Goal: Transaction & Acquisition: Purchase product/service

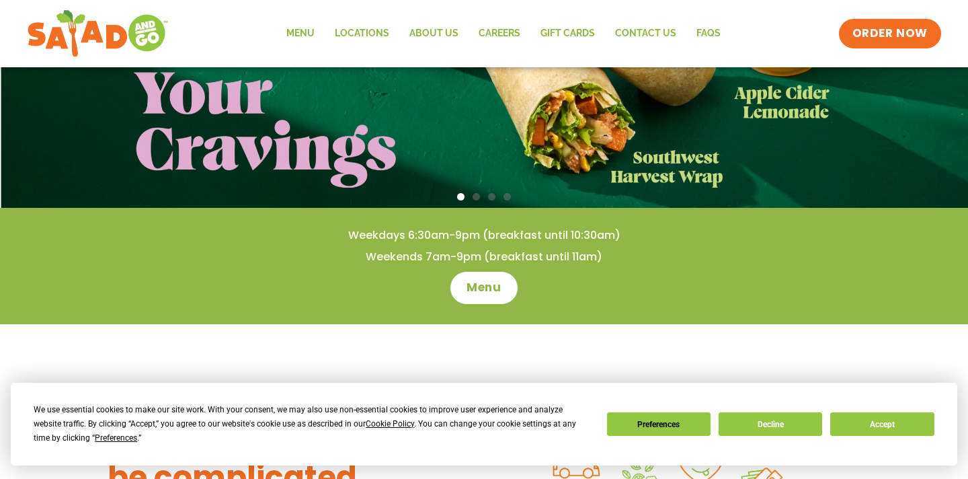
scroll to position [273, 0]
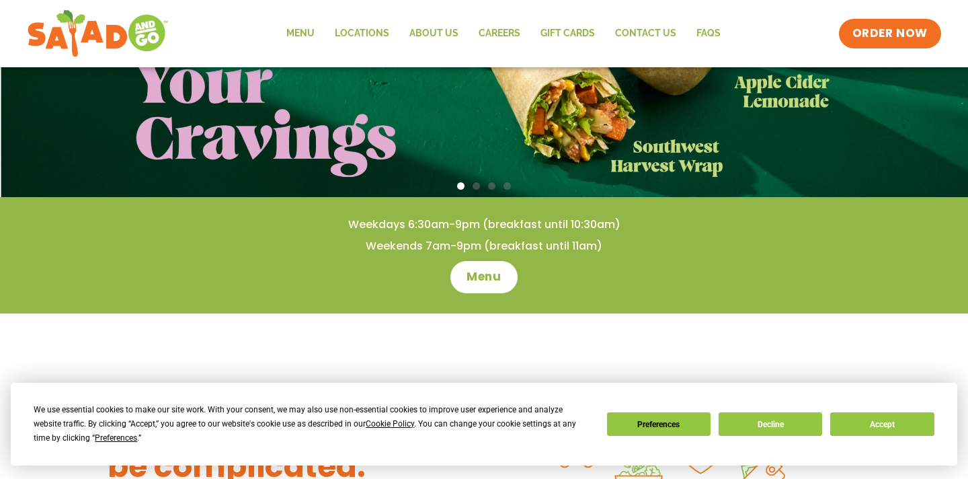
click at [759, 416] on button "Decline" at bounding box center [771, 424] width 104 height 24
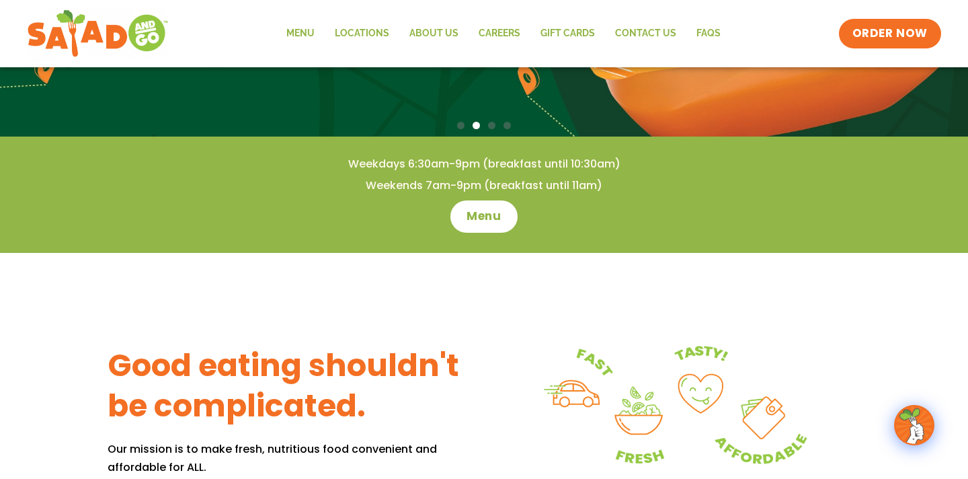
scroll to position [333, 0]
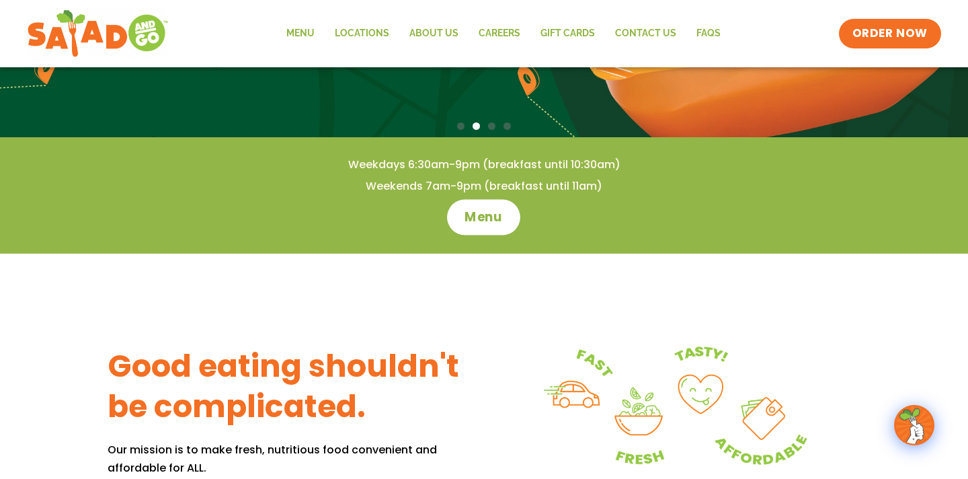
click at [474, 217] on span "Menu" at bounding box center [484, 216] width 38 height 17
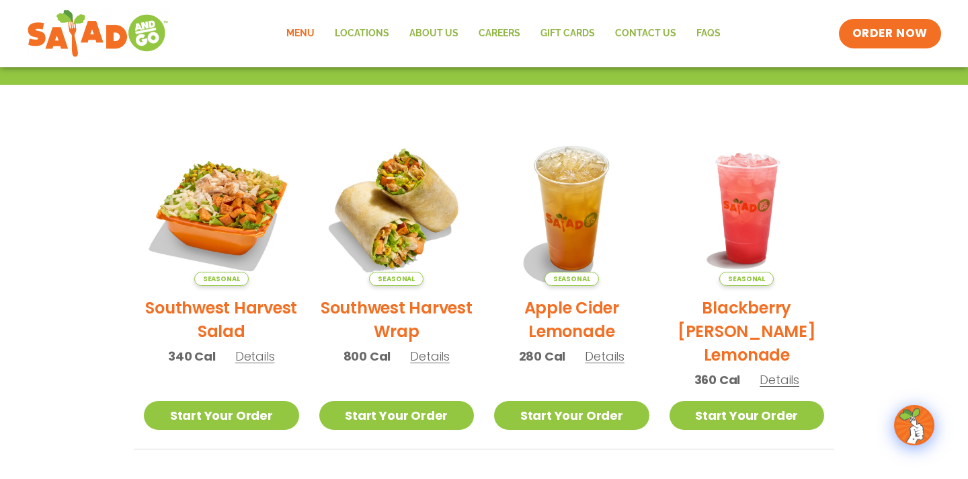
scroll to position [248, 0]
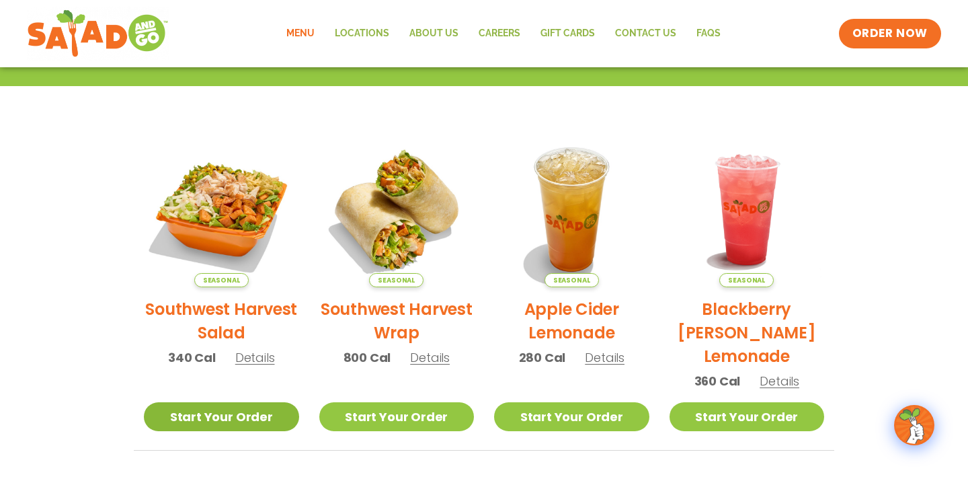
click at [243, 413] on link "Start Your Order" at bounding box center [221, 416] width 155 height 29
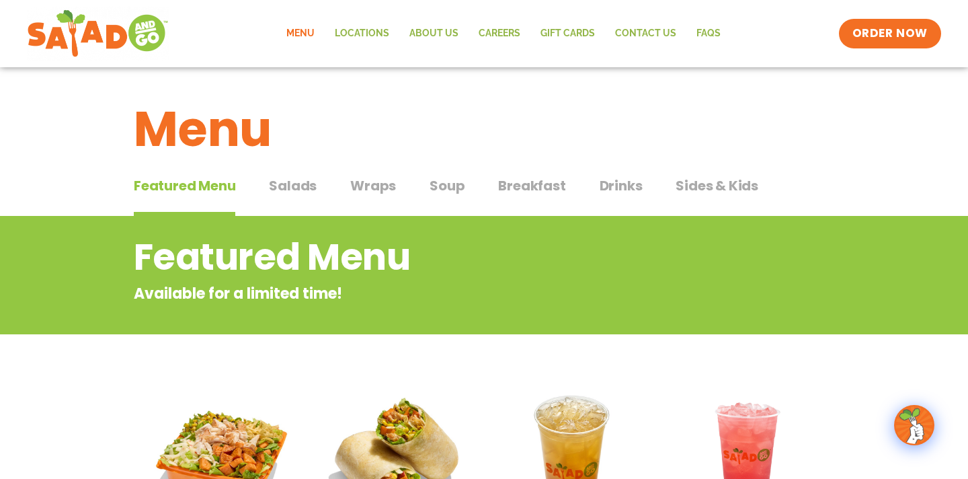
click at [307, 186] on span "Salads" at bounding box center [293, 186] width 48 height 20
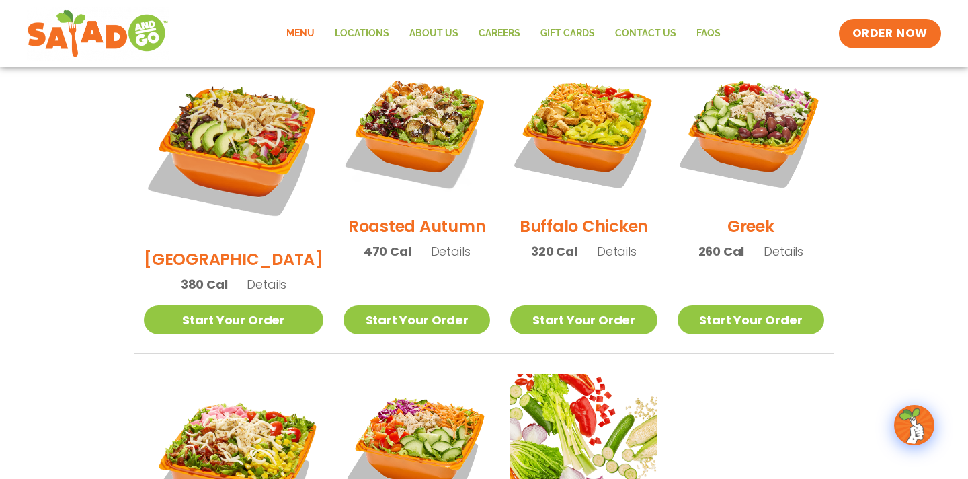
scroll to position [722, 0]
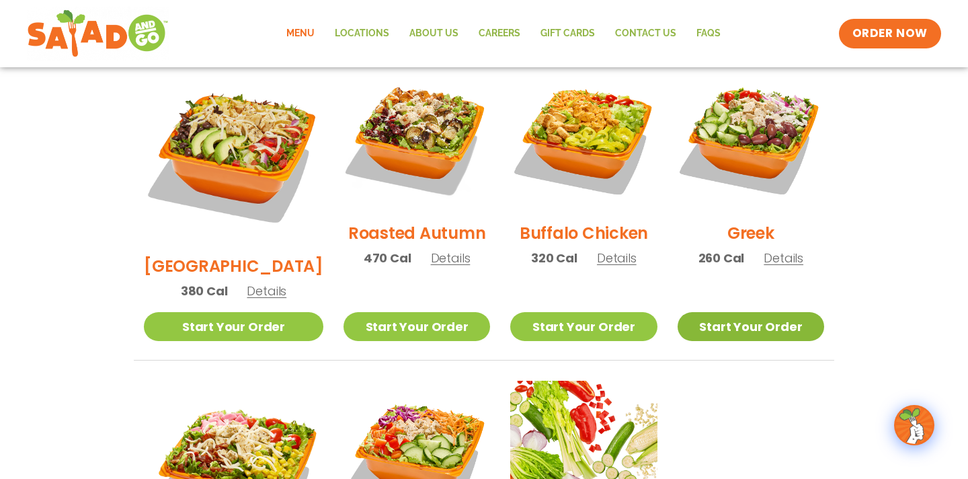
click at [767, 312] on link "Start Your Order" at bounding box center [751, 326] width 147 height 29
